Goal: Task Accomplishment & Management: Manage account settings

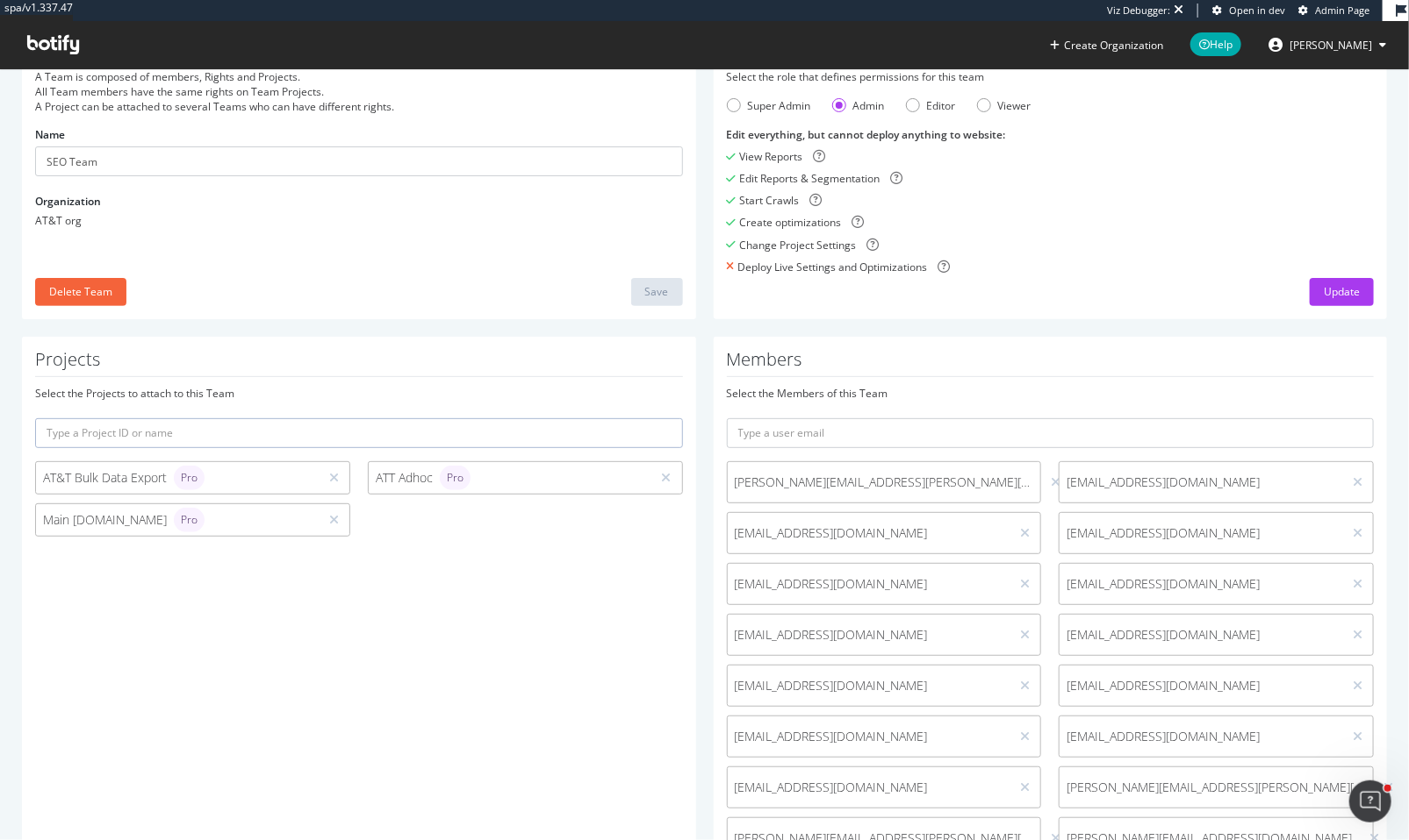
scroll to position [300, 0]
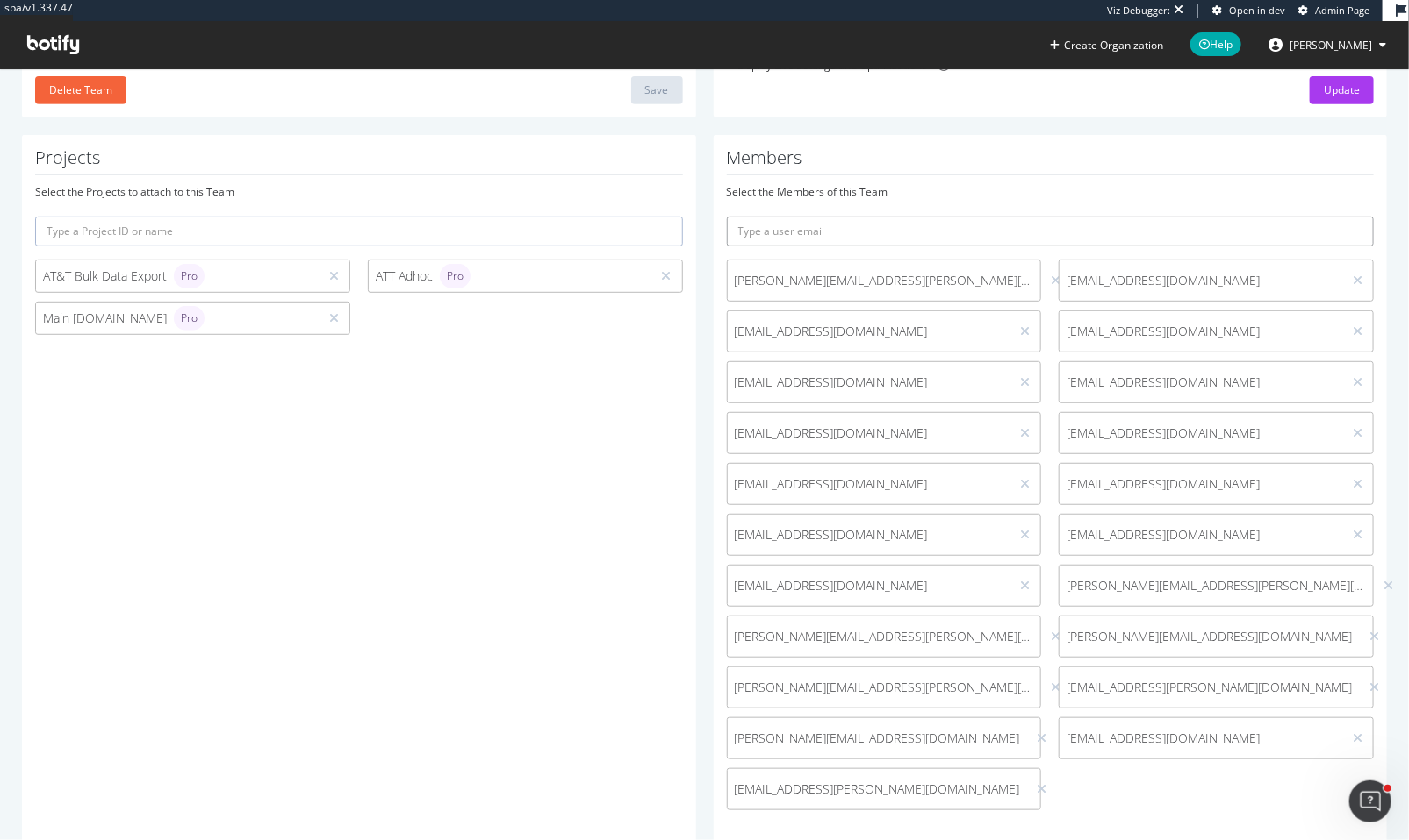
click at [931, 230] on input "text" at bounding box center [1050, 231] width 648 height 30
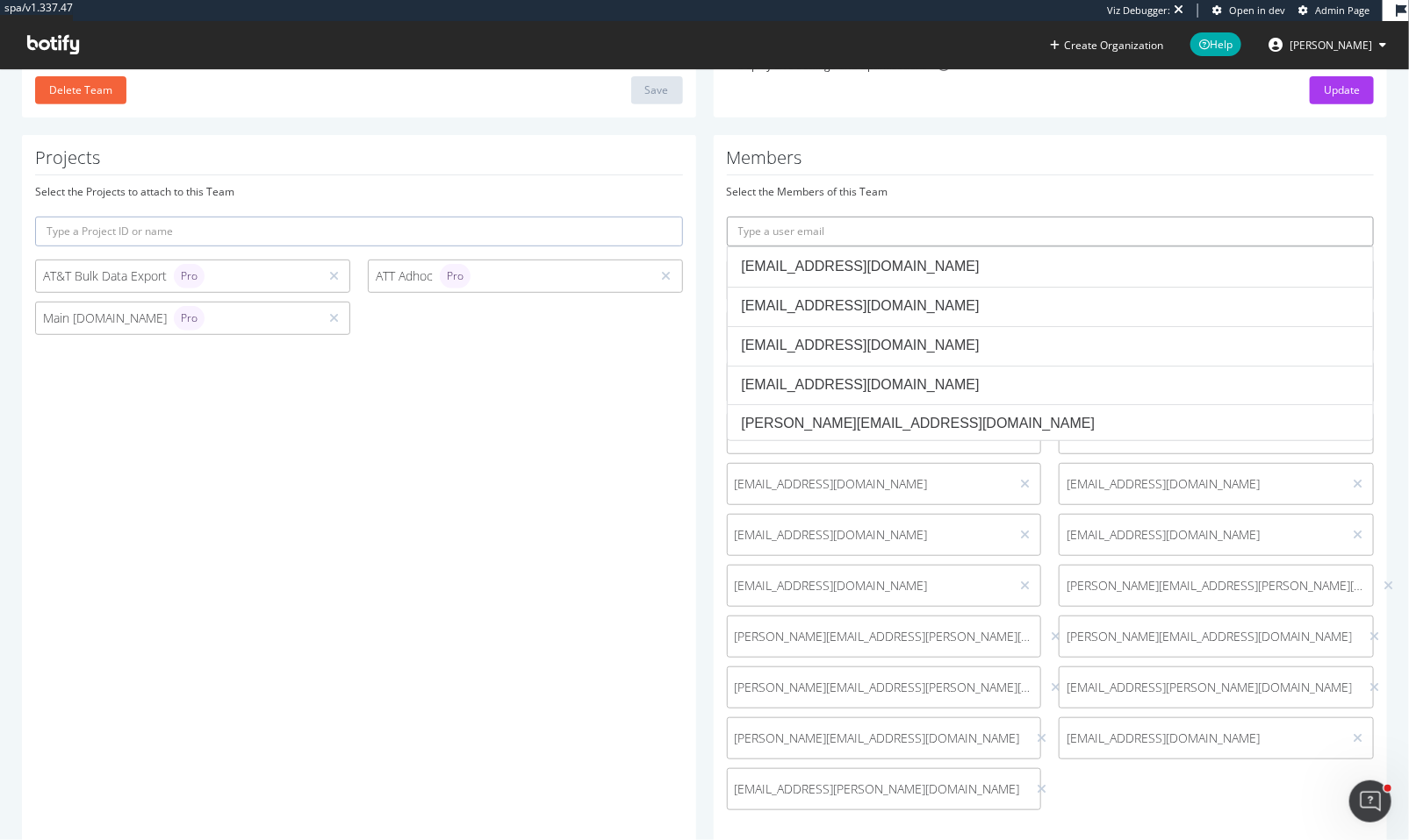
paste input "colin.mumma@brainlabsdigital.com"
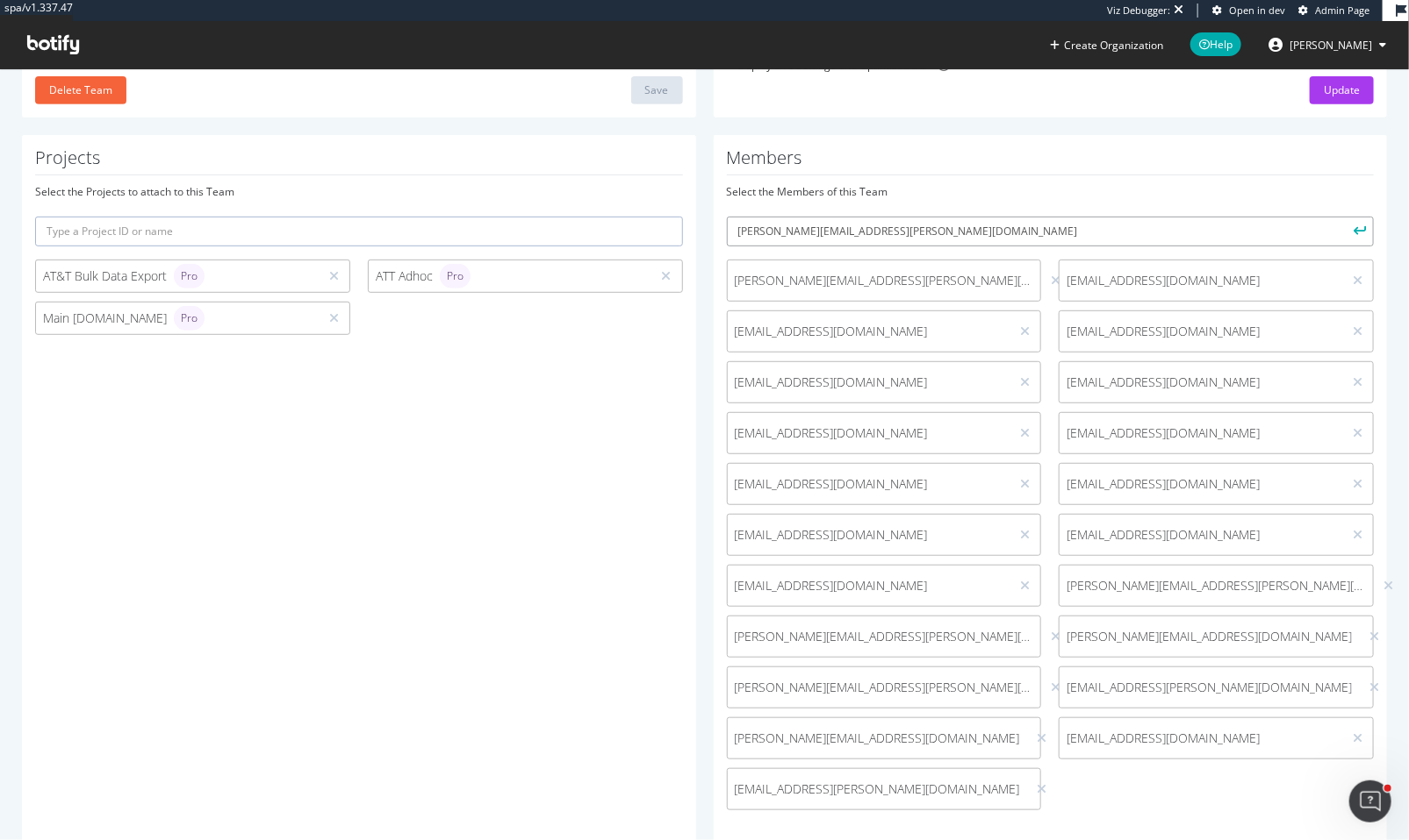
type input "colin.mumma@brainlabsdigital.com"
click at [1344, 217] on button "submit" at bounding box center [1359, 231] width 30 height 30
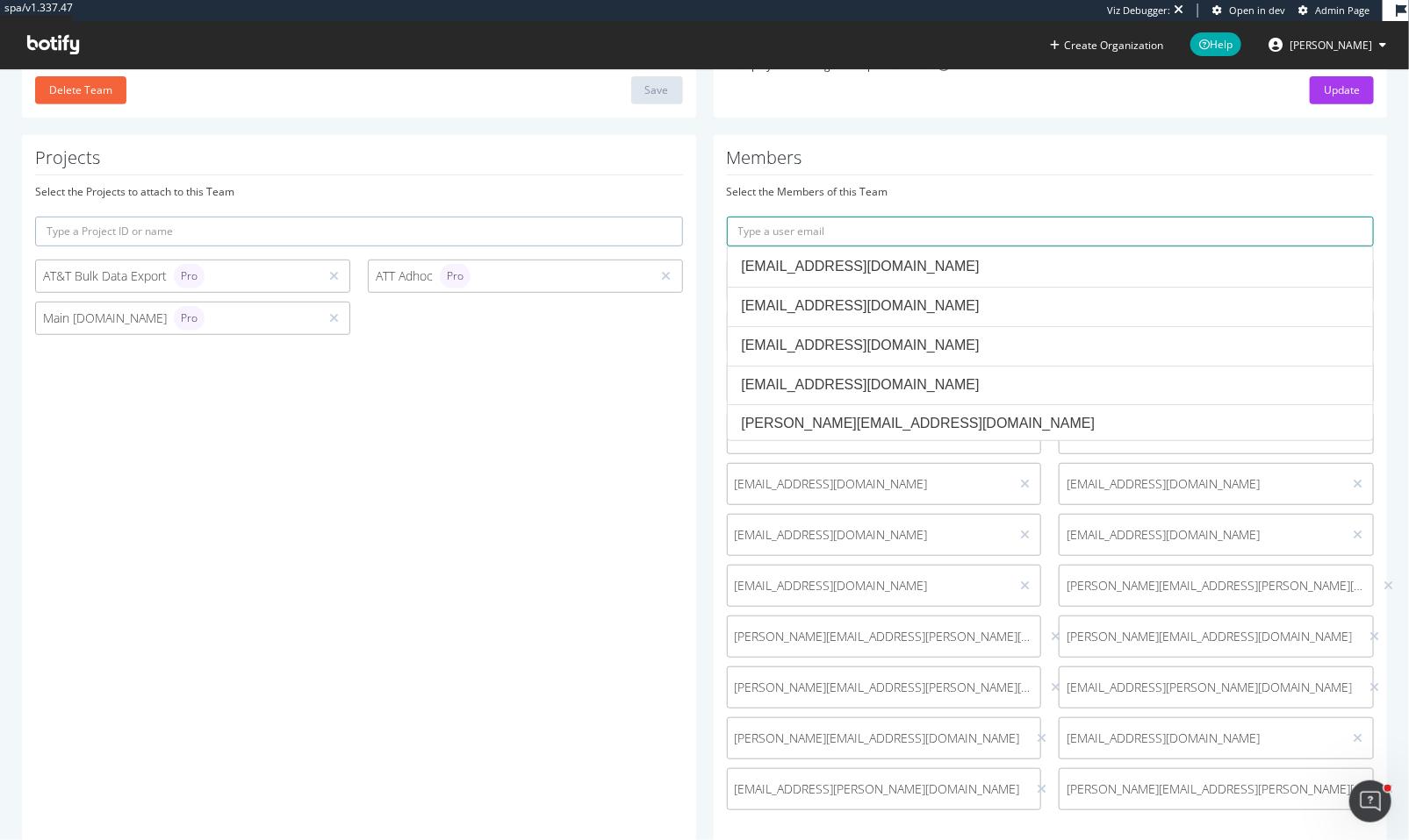
click at [807, 223] on input "text" at bounding box center [1050, 231] width 648 height 30
paste input "ray.nafziger@brainlabsdigital.com"
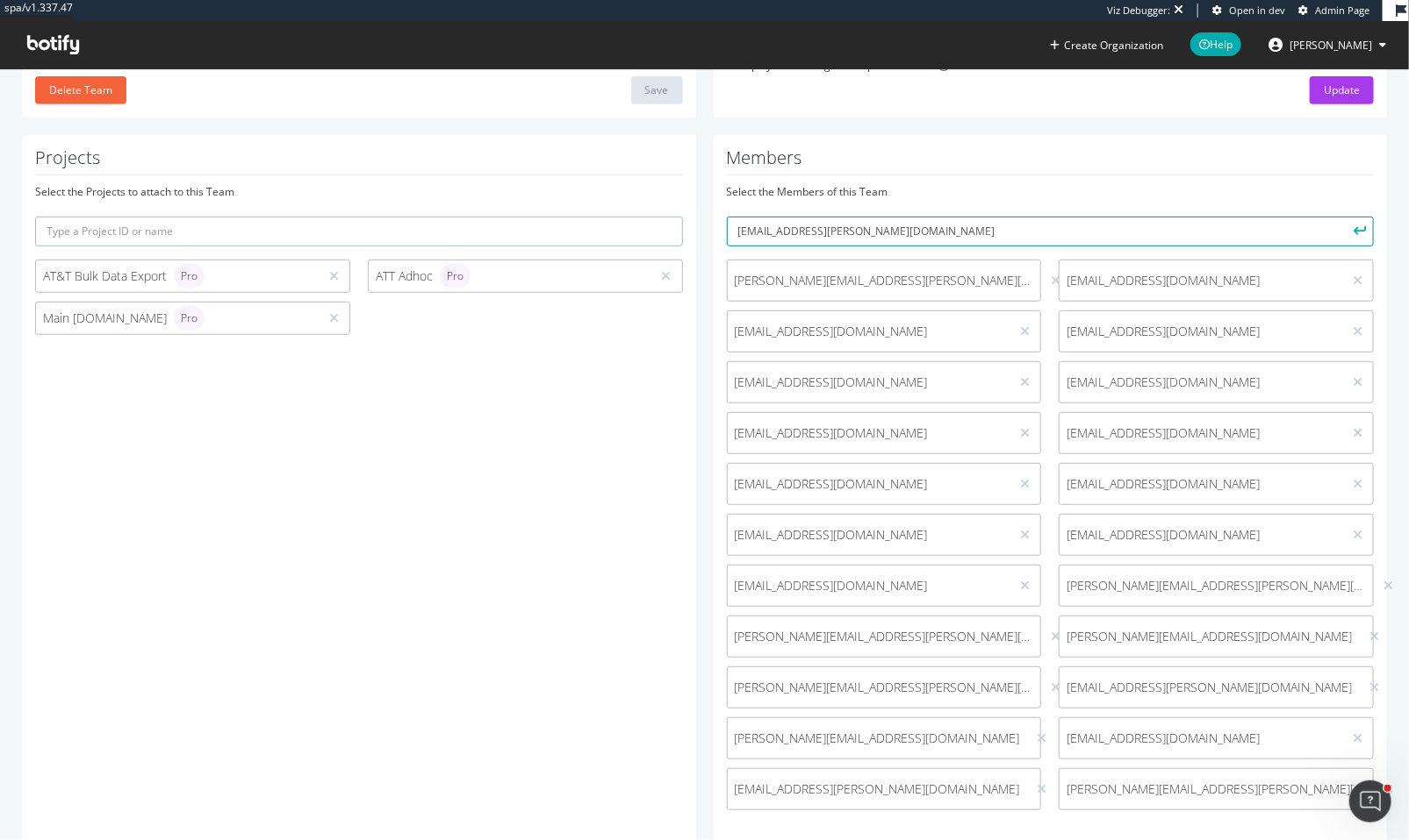
type input "ray.nafziger@brainlabsdigital.com"
click at [1344, 217] on button "submit" at bounding box center [1359, 231] width 30 height 30
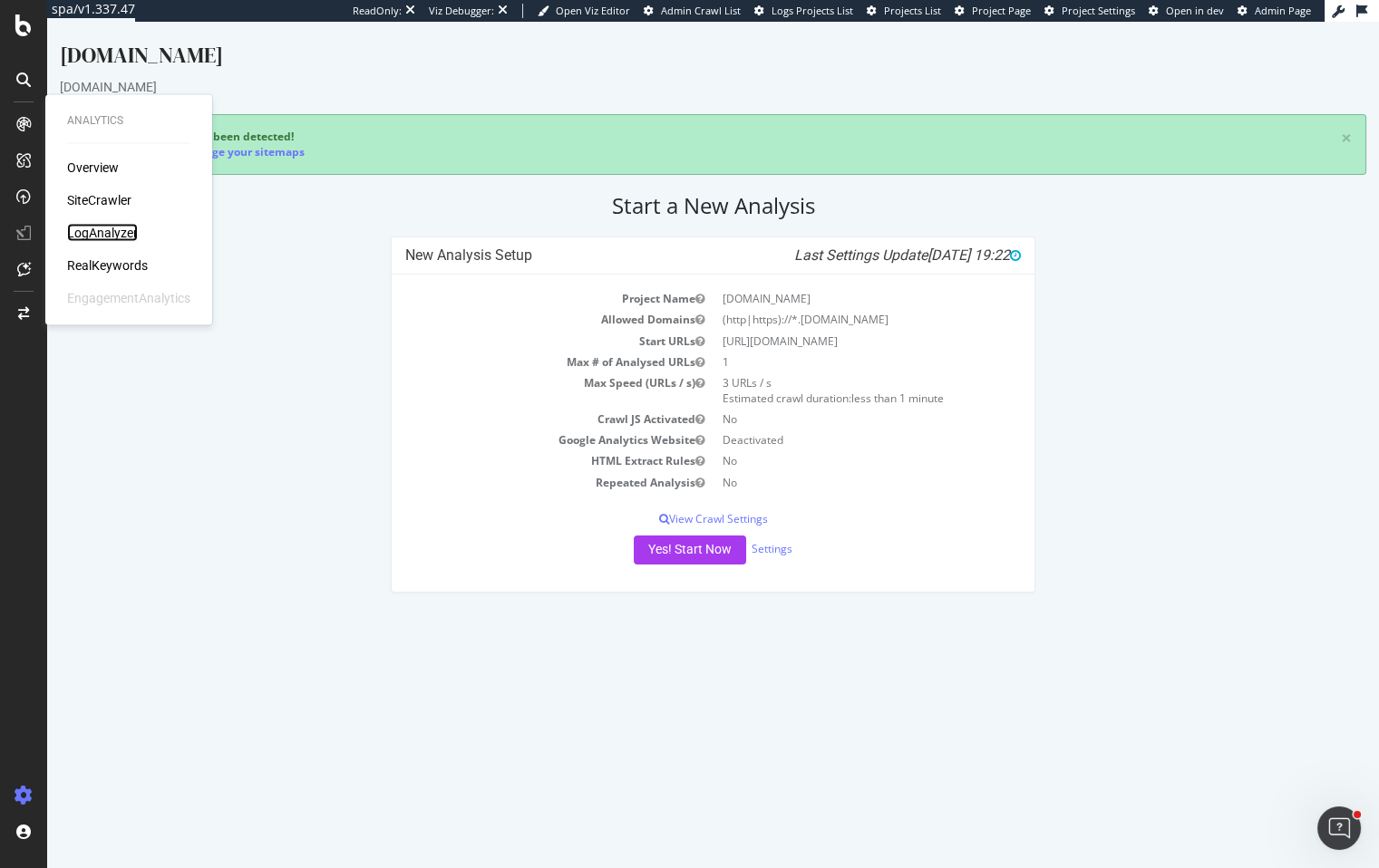
click at [97, 233] on div "LogAnalyzer" at bounding box center [102, 232] width 70 height 18
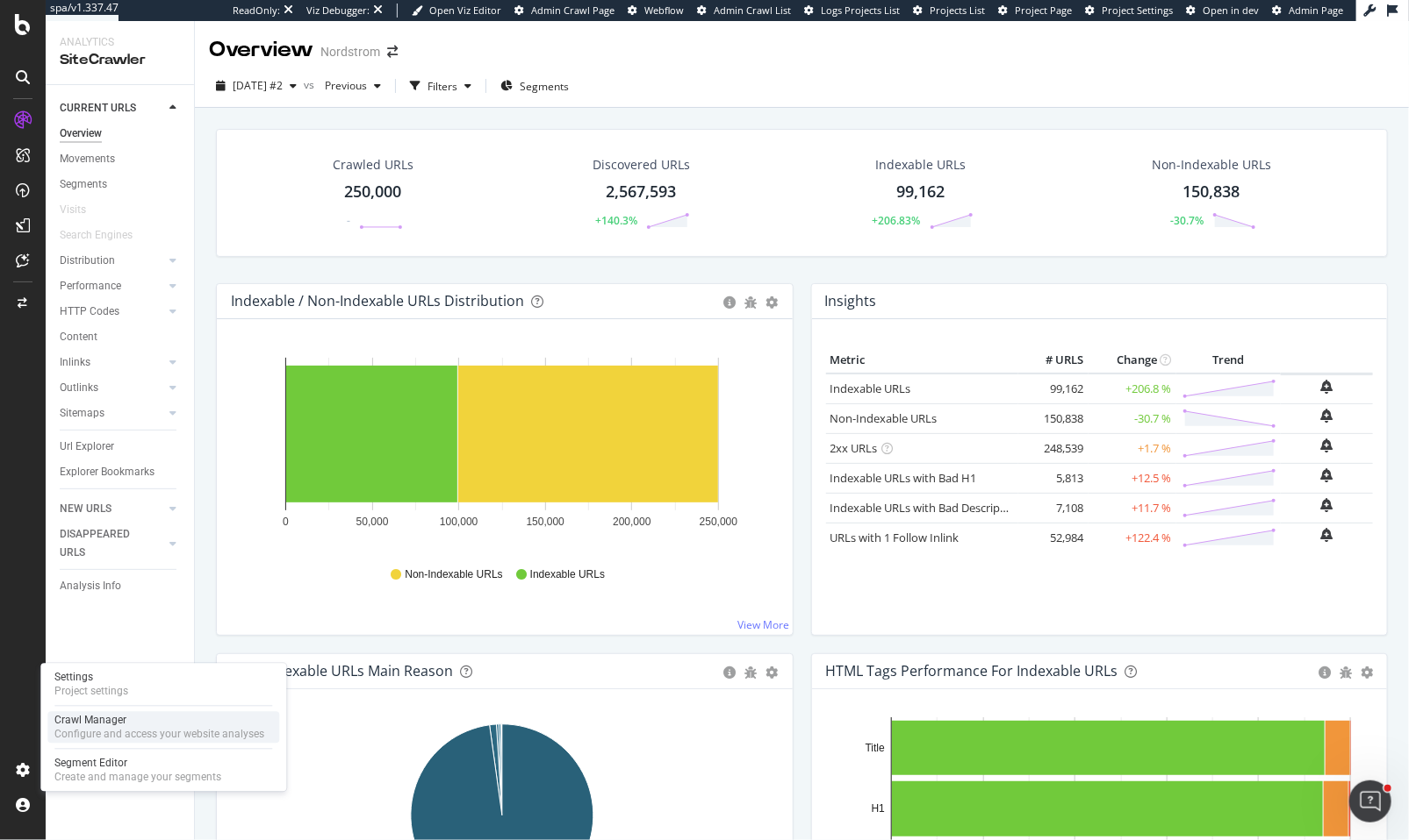
click at [128, 731] on div "Configure and access your website analyses" at bounding box center [159, 735] width 210 height 14
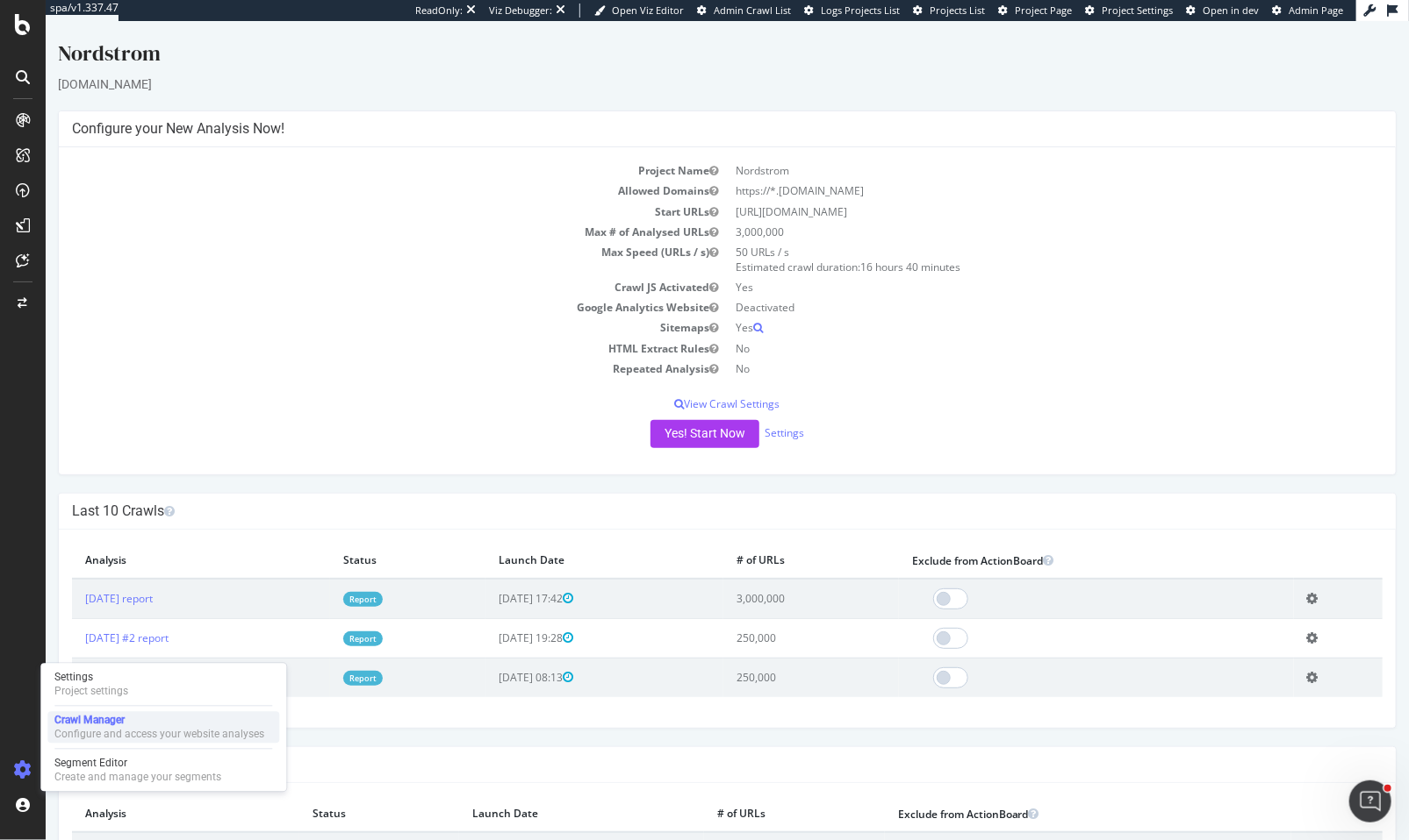
click at [85, 721] on div "Crawl Manager" at bounding box center [159, 721] width 210 height 14
click at [901, 385] on div "Project Name Nordstrom Allowed Domains https://*.nordstrom.com Start URLs https…" at bounding box center [726, 311] width 1336 height 328
click at [282, 532] on div "× Close Delete Analysis ? Are you sure you want to delete the analysis "2025 Se…" at bounding box center [726, 629] width 1336 height 198
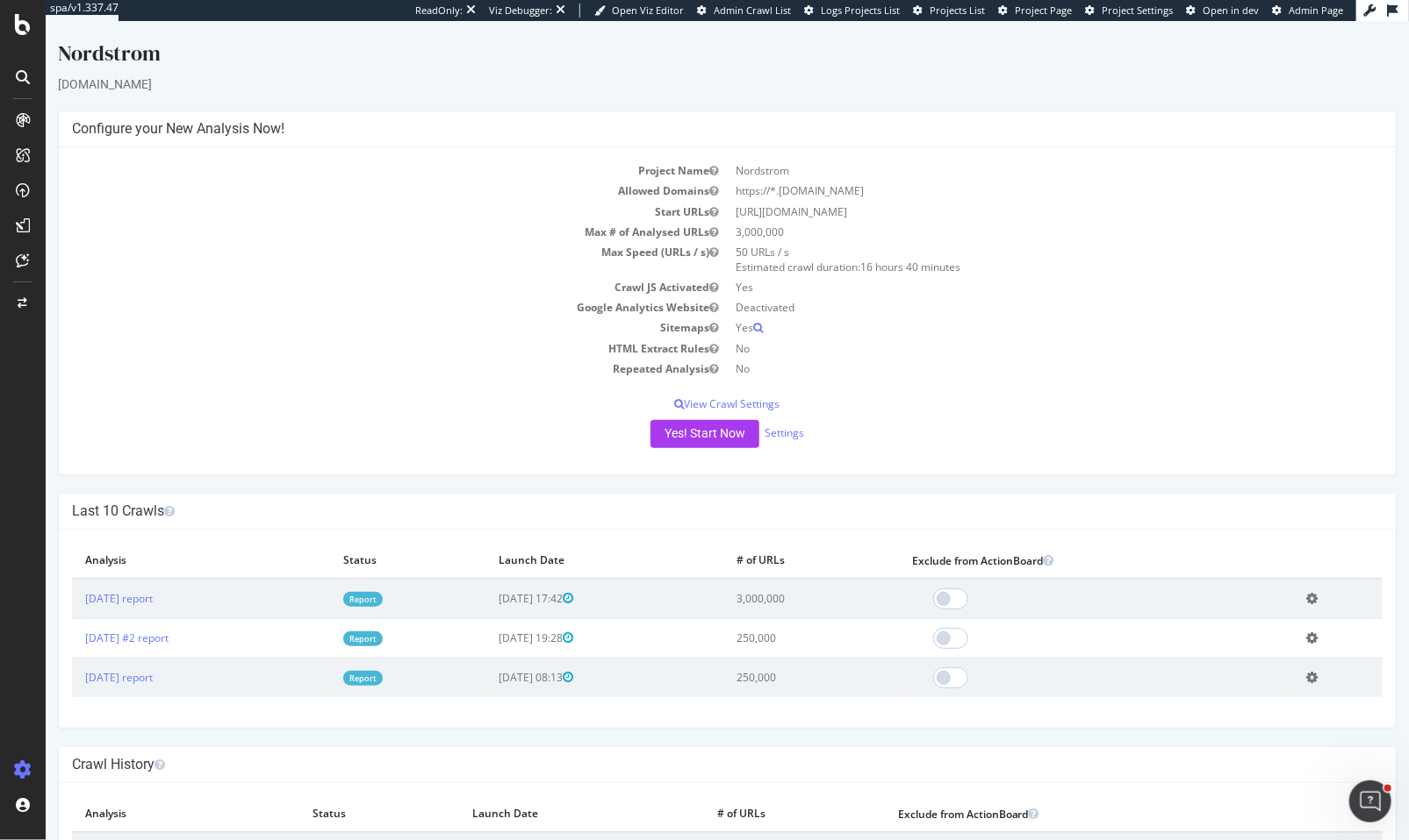
click at [162, 441] on div "Yes! Start Now Settings" at bounding box center [726, 434] width 1310 height 28
click at [124, 604] on link "2025 Sep. 26th report" at bounding box center [118, 598] width 67 height 15
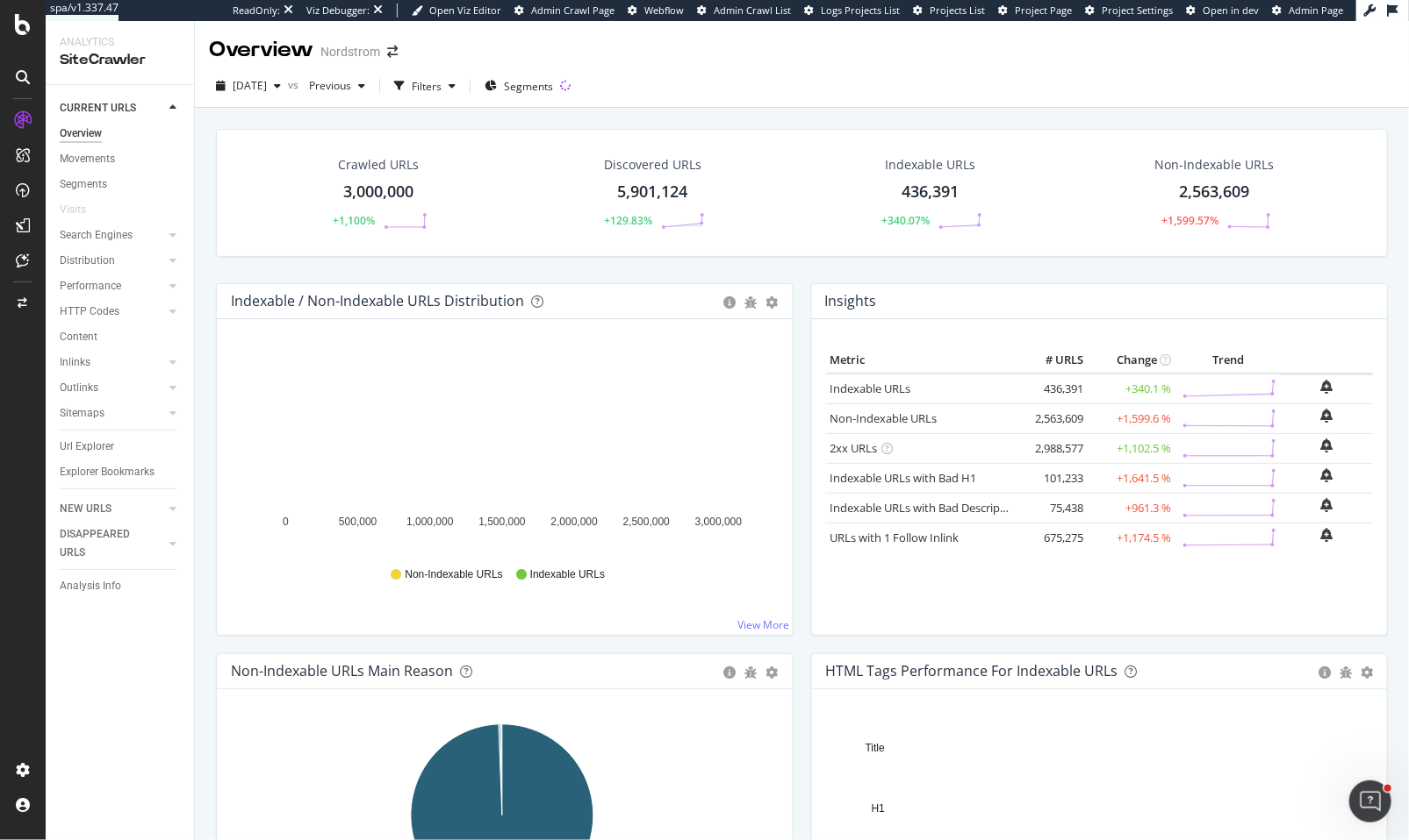
scroll to position [20, 0]
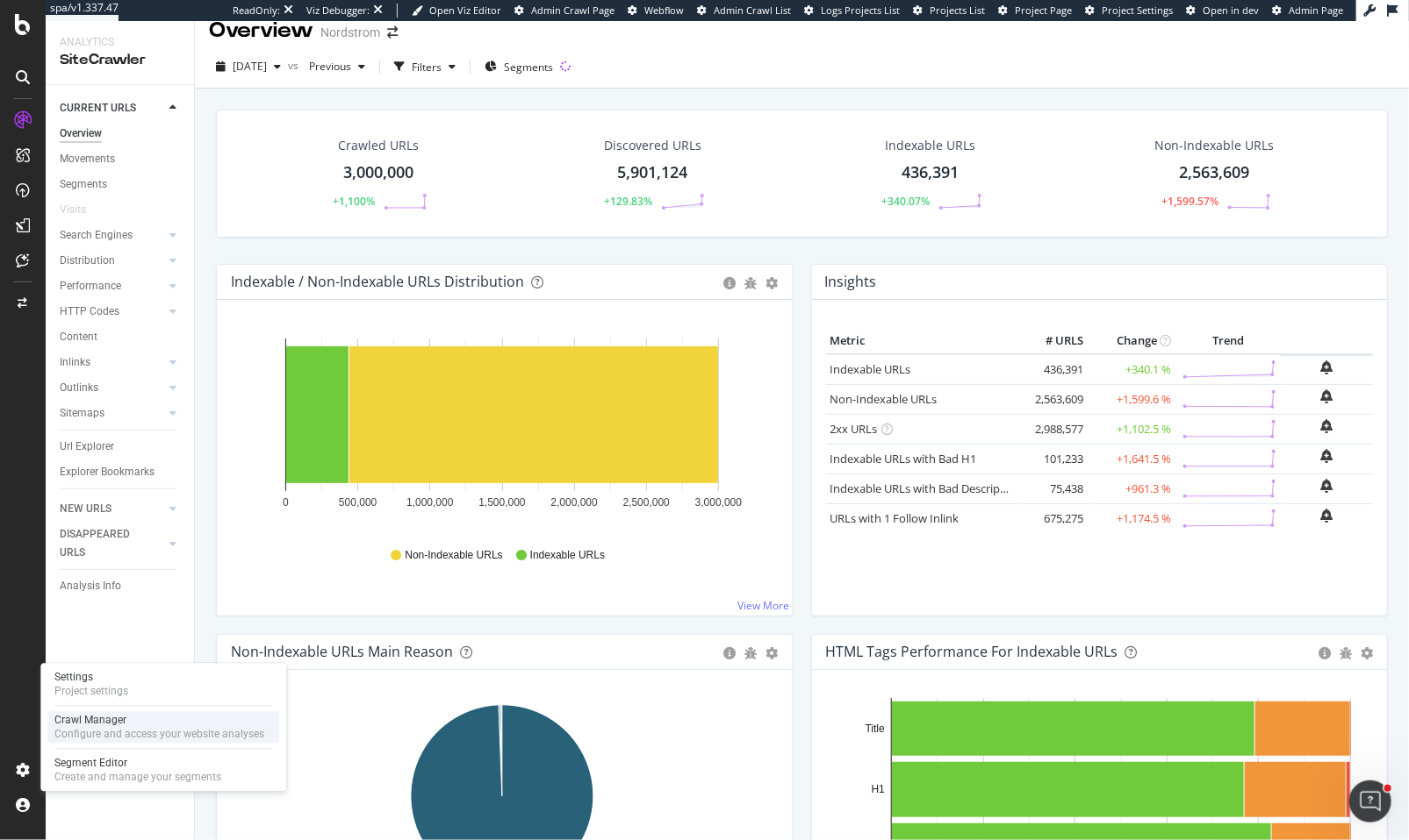
click at [99, 720] on div "Crawl Manager" at bounding box center [159, 721] width 210 height 14
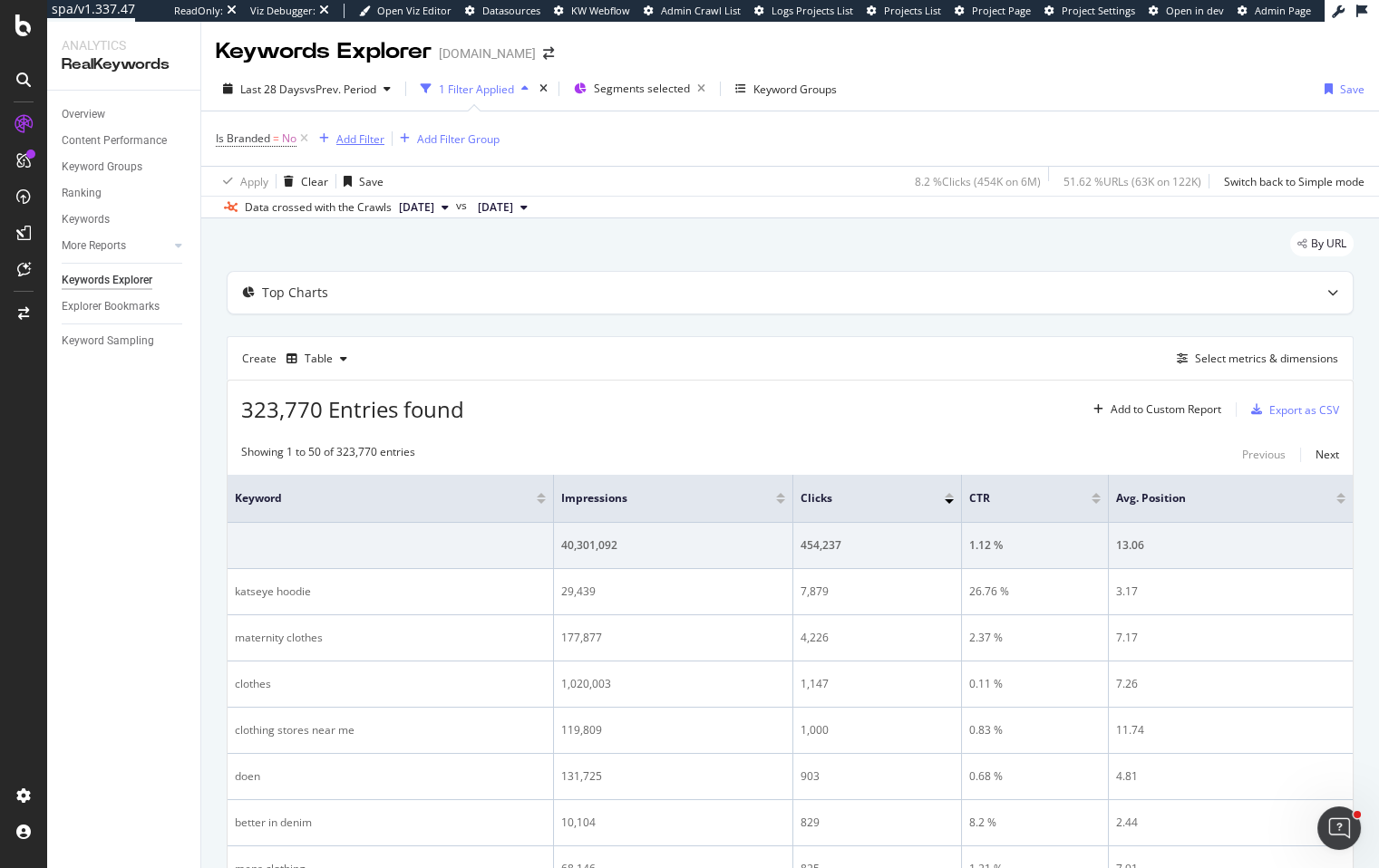
click at [345, 140] on div "Add Filter" at bounding box center [361, 139] width 48 height 15
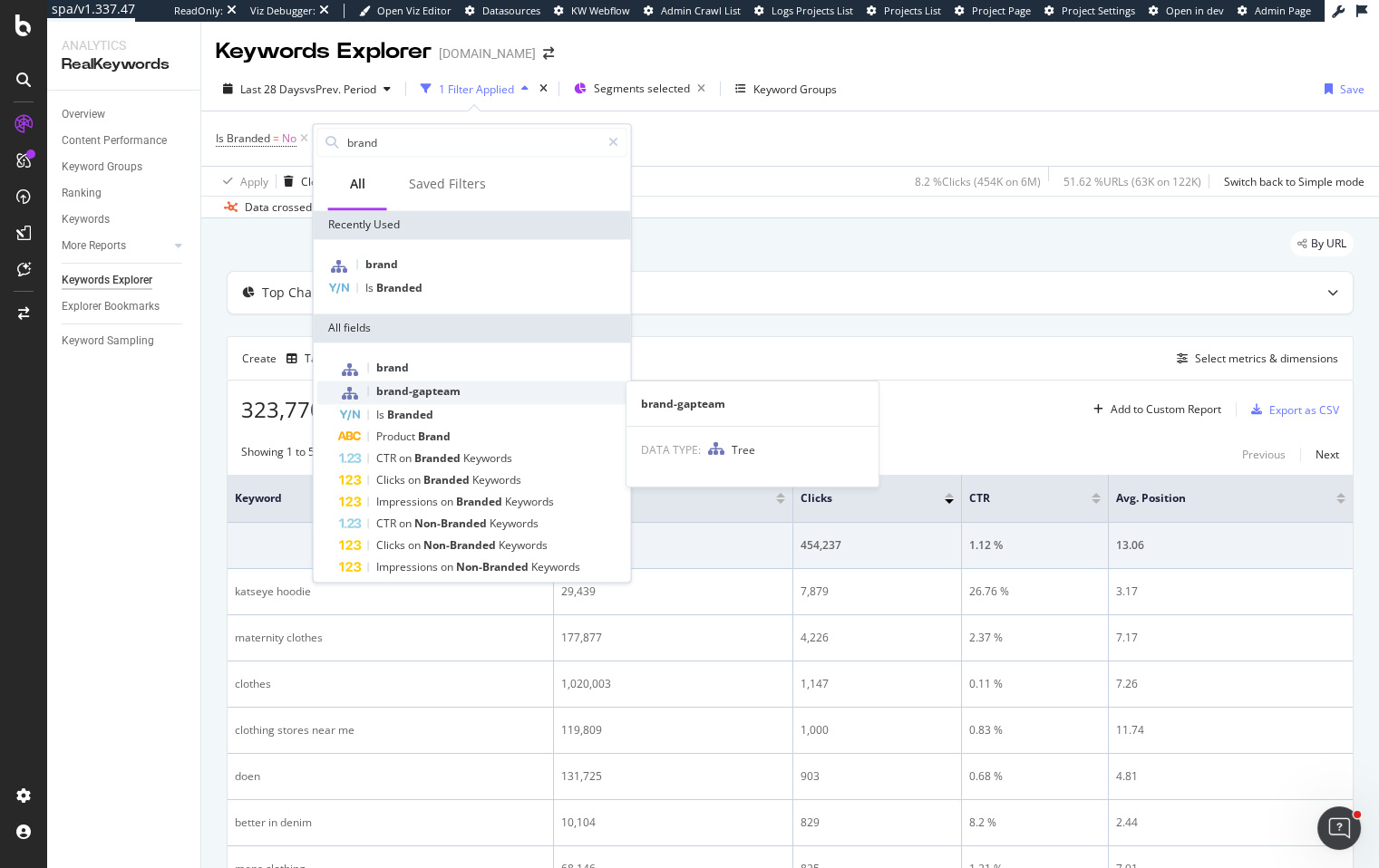
type input "brand"
click at [470, 394] on div "brand-gapteam" at bounding box center [483, 393] width 288 height 23
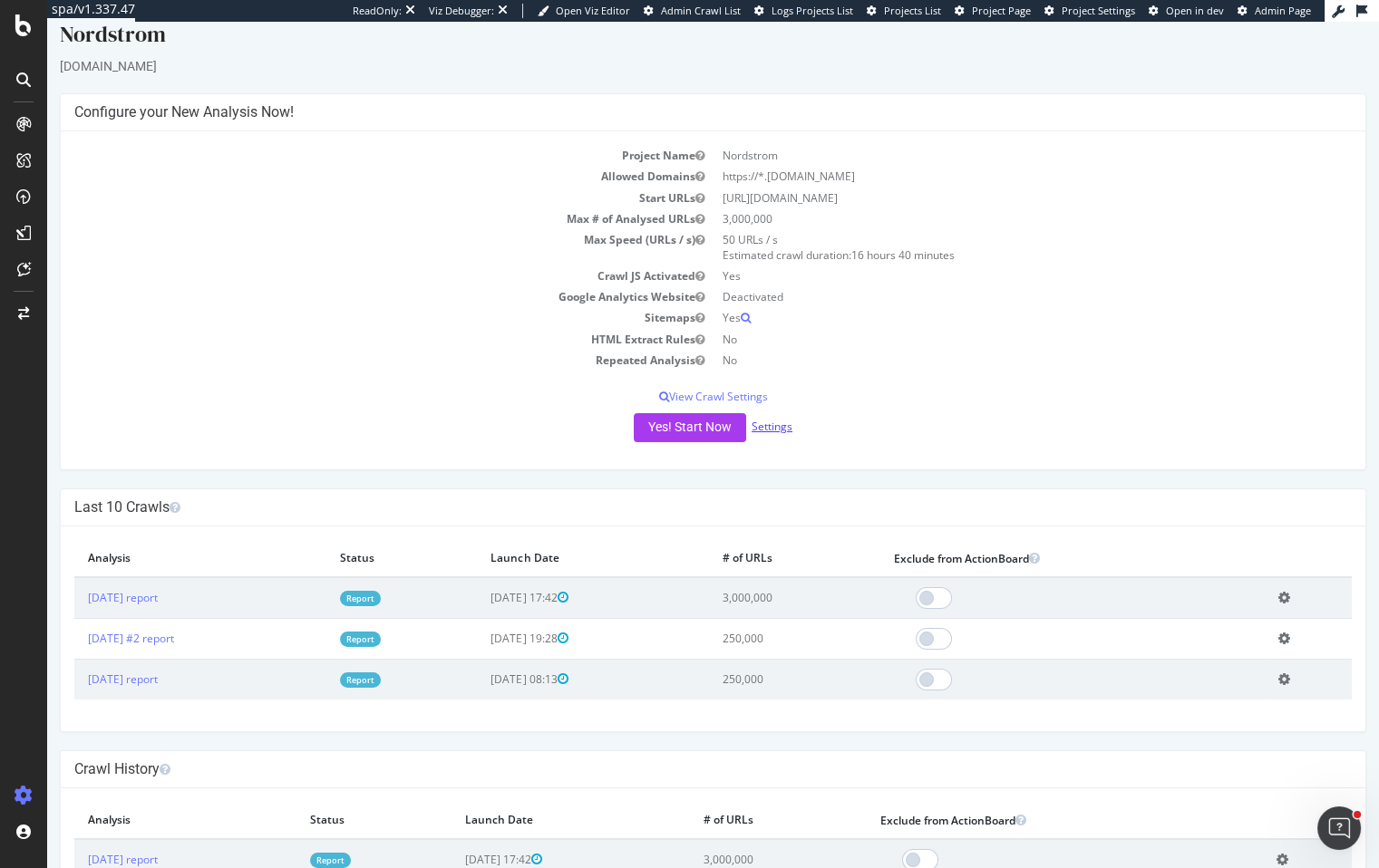
click at [752, 419] on link "Settings" at bounding box center [771, 426] width 41 height 15
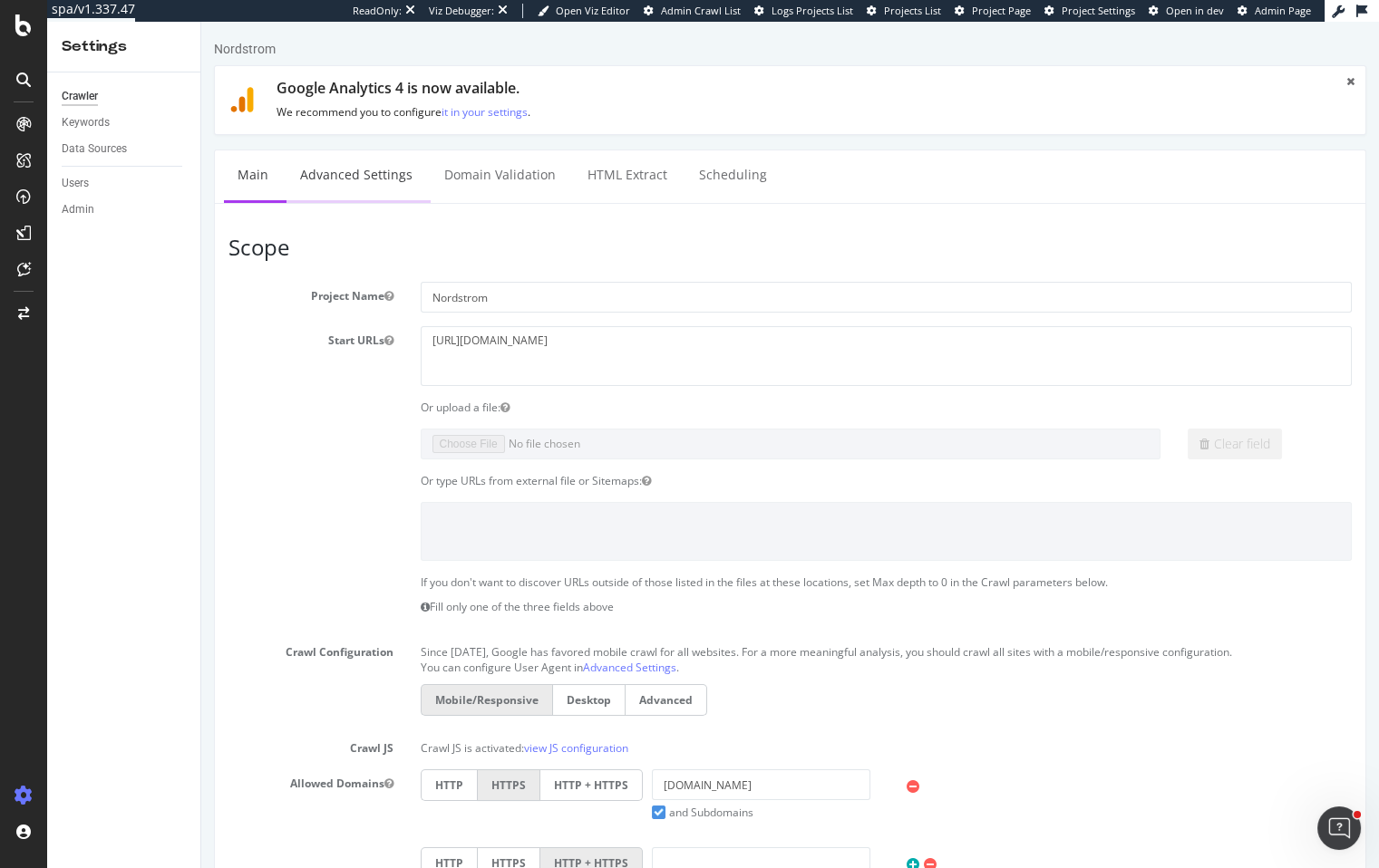
click at [361, 185] on link "Advanced Settings" at bounding box center [356, 176] width 140 height 50
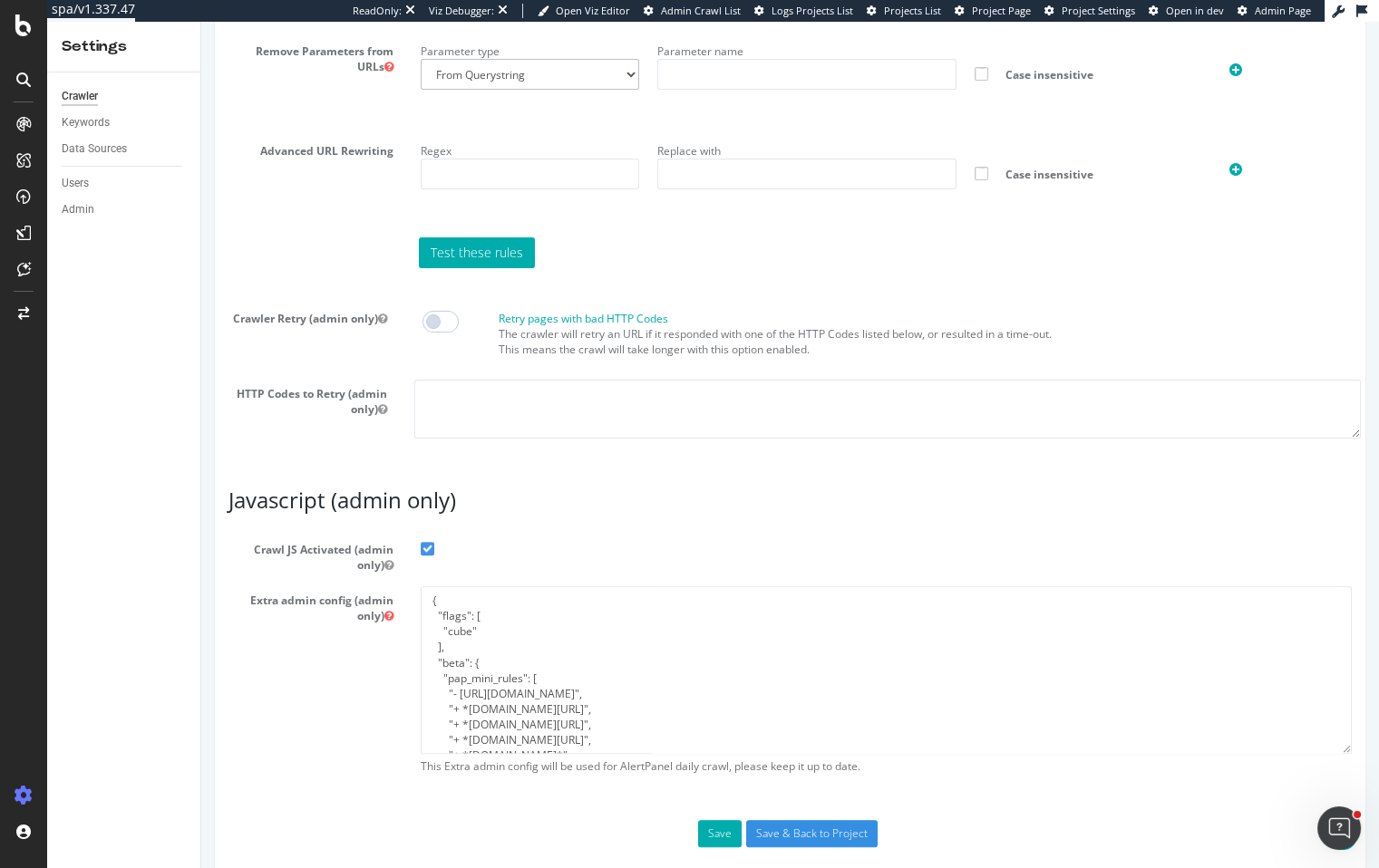
scroll to position [1445, 0]
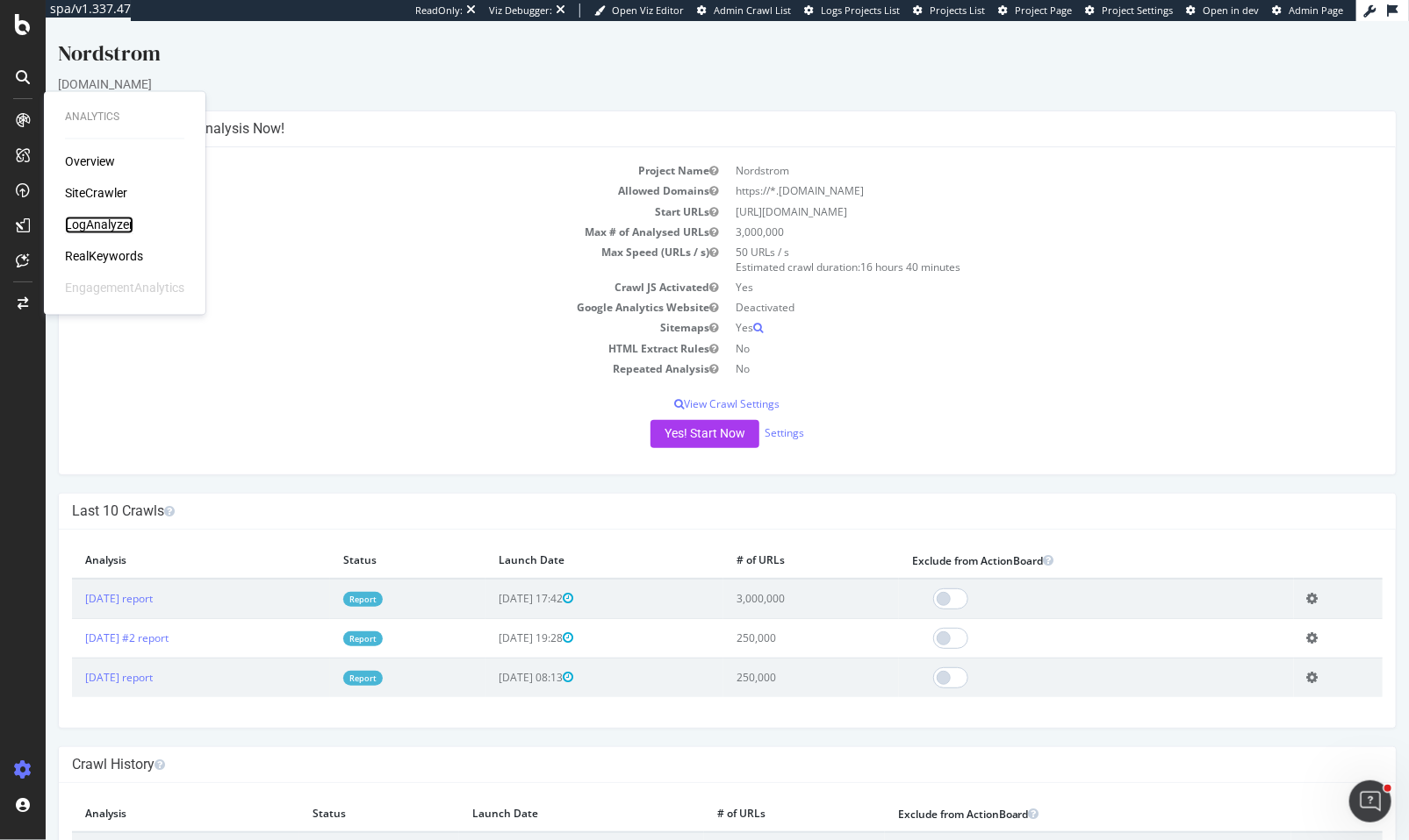
click at [95, 220] on div "LogAnalyzer" at bounding box center [99, 225] width 68 height 18
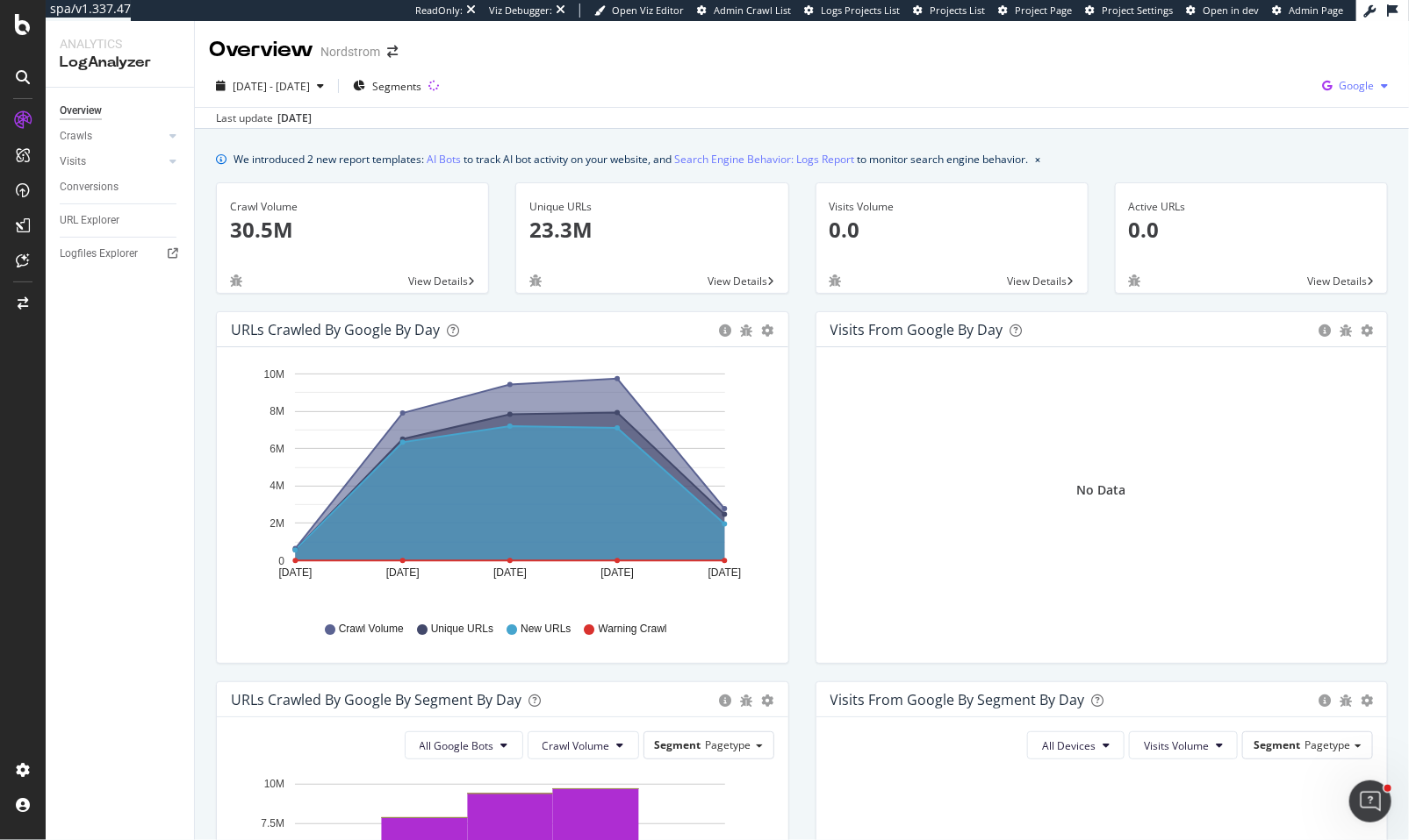
click at [1356, 77] on div "Google" at bounding box center [1355, 86] width 80 height 26
click at [1259, 105] on span "OpenAI" at bounding box center [1256, 103] width 65 height 16
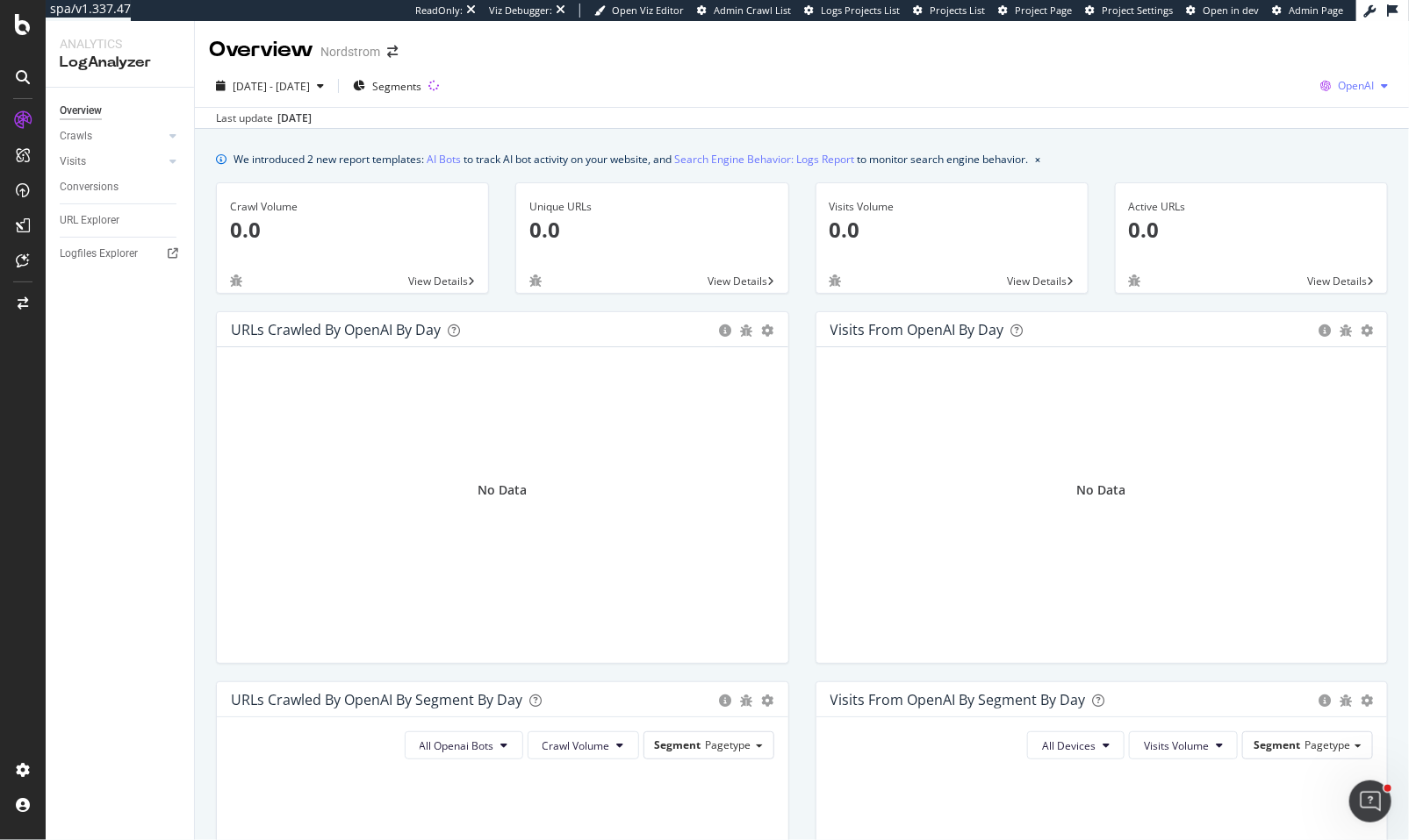
click at [1332, 75] on div "OpenAI" at bounding box center [1353, 86] width 81 height 26
click at [1284, 129] on span "Other AI Bots" at bounding box center [1253, 134] width 65 height 16
